Goal: Navigation & Orientation: Find specific page/section

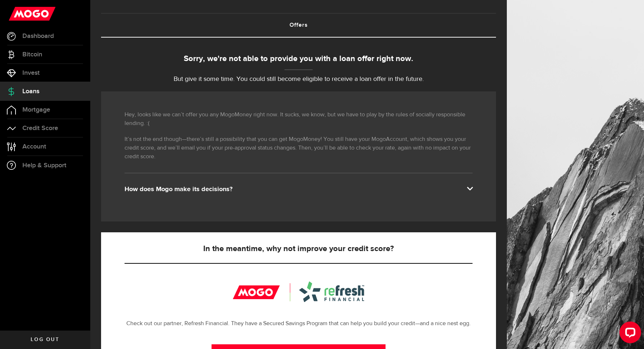
scroll to position [33, 0]
click at [39, 130] on span "Credit Score" at bounding box center [40, 128] width 36 height 7
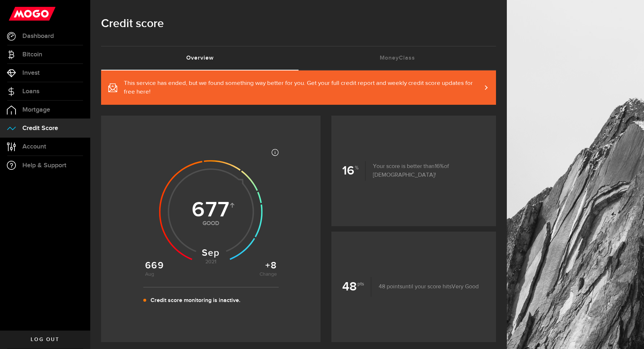
click at [484, 87] on span at bounding box center [481, 88] width 3 height 8
click at [31, 108] on span "Mortgage" at bounding box center [36, 110] width 28 height 7
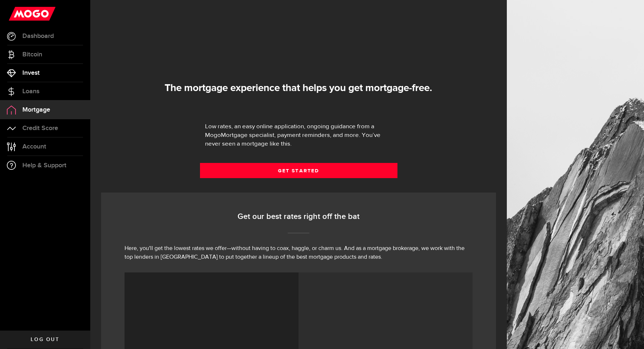
select select "3knYdhfXw4iYoq2m0WGQES"
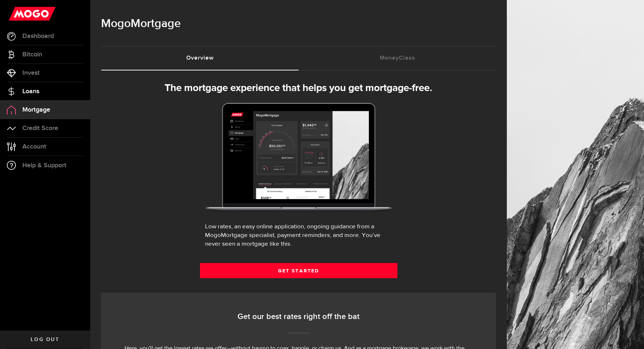
click at [49, 94] on link "Loans" at bounding box center [45, 91] width 90 height 18
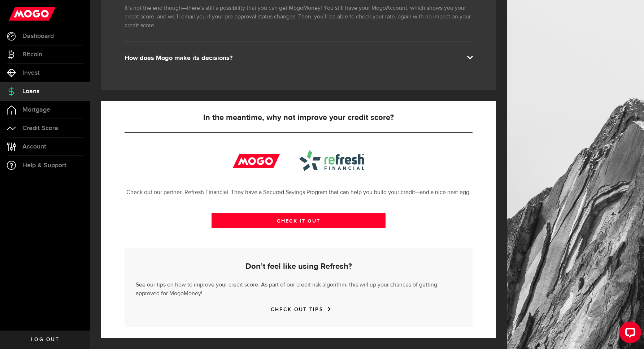
scroll to position [164, 0]
click at [53, 35] on span "Dashboard" at bounding box center [37, 36] width 31 height 7
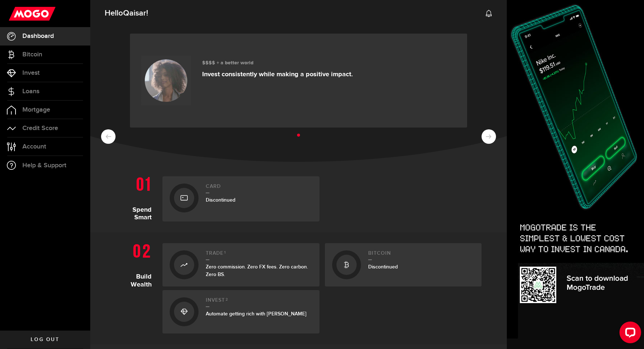
click at [234, 213] on div "Card Discontinued" at bounding box center [259, 198] width 107 height 31
